Goal: Task Accomplishment & Management: Manage account settings

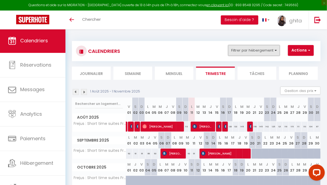
click at [263, 52] on button "Filtrer par hébergement" at bounding box center [254, 50] width 52 height 11
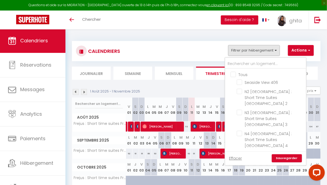
click at [234, 73] on input "Tous" at bounding box center [271, 73] width 81 height 5
checkbox input "true"
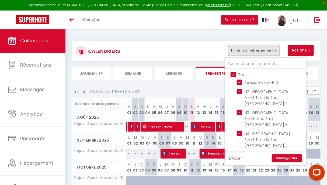
checkbox input "true"
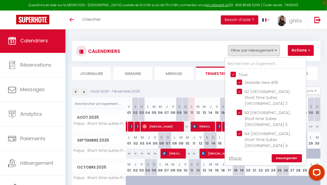
checkbox input "true"
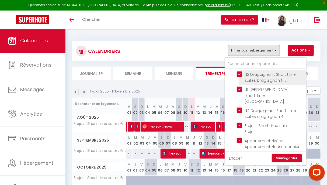
scroll to position [81, 0]
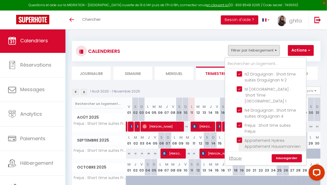
click at [241, 137] on input "Appartement Hyères · Appartement Haussmannien Hyères" at bounding box center [270, 139] width 67 height 5
checkbox input "false"
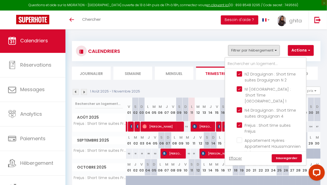
click at [282, 158] on link "Sauvegarder" at bounding box center [287, 158] width 30 height 8
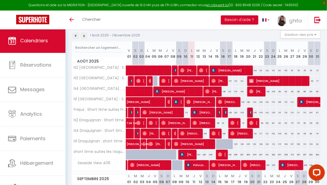
scroll to position [57, 0]
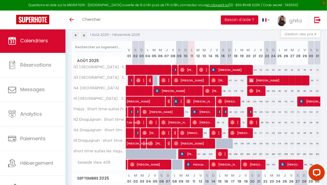
click at [177, 102] on img at bounding box center [176, 101] width 4 height 4
select select "OK"
select select "0"
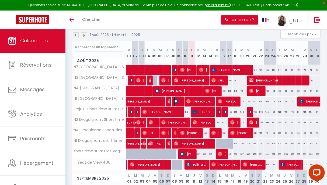
select select "1"
select select
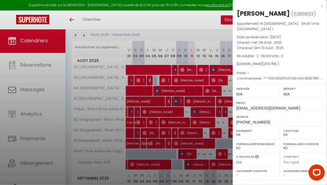
select select "28693"
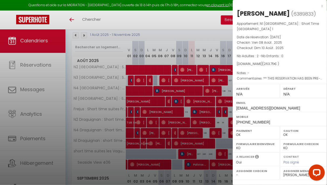
click at [178, 22] on div at bounding box center [163, 92] width 327 height 185
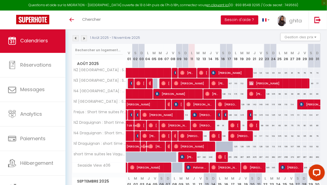
scroll to position [0, 0]
